Goal: Information Seeking & Learning: Learn about a topic

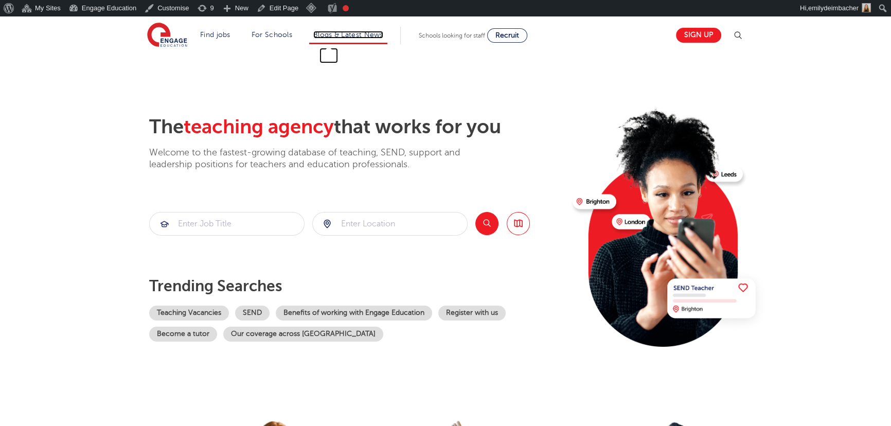
click at [346, 35] on link "Blogs & Latest News" at bounding box center [348, 35] width 70 height 8
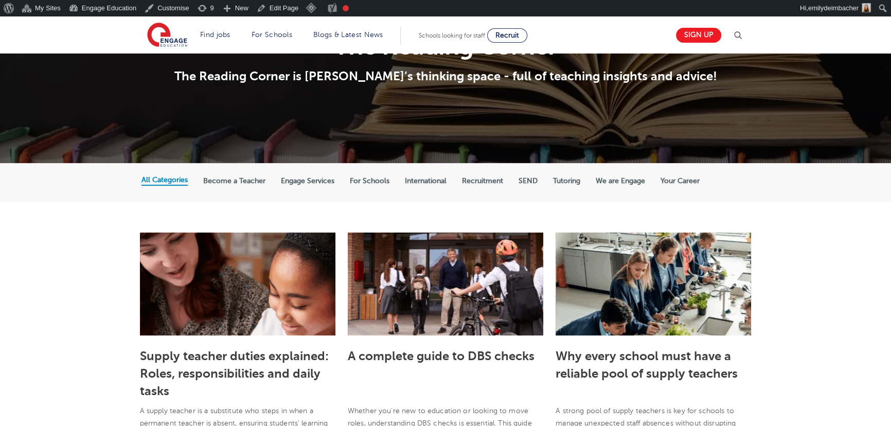
scroll to position [93, 0]
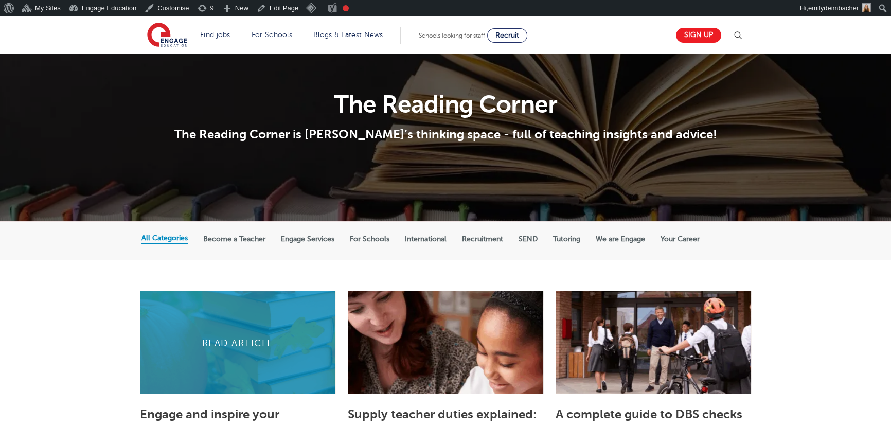
scroll to position [140, 0]
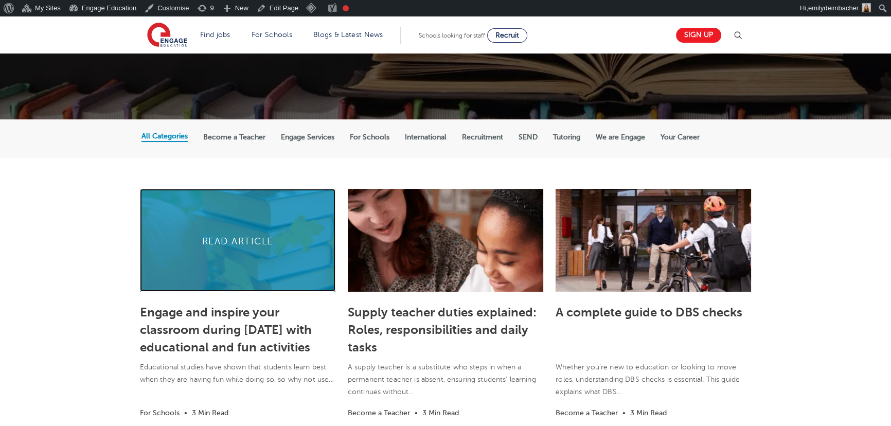
click at [246, 201] on link at bounding box center [237, 240] width 195 height 103
